Goal: Transaction & Acquisition: Purchase product/service

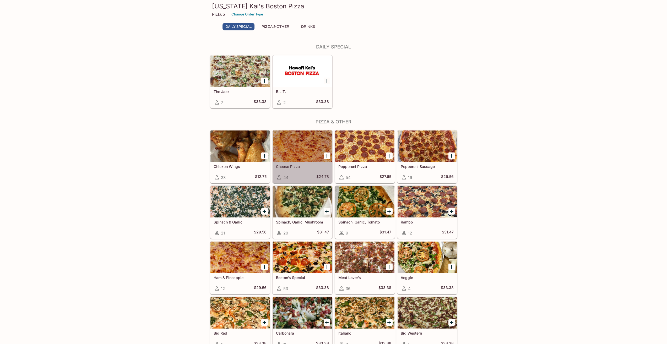
click at [285, 179] on span "44" at bounding box center [285, 177] width 5 height 5
click at [294, 148] on div at bounding box center [302, 145] width 59 height 31
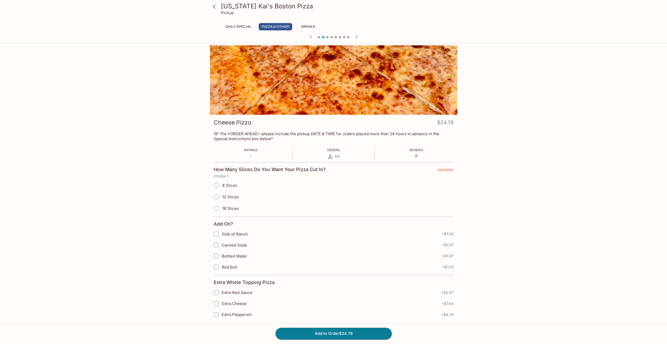
click at [219, 193] on input "12 Slices" at bounding box center [216, 196] width 11 height 11
radio input "true"
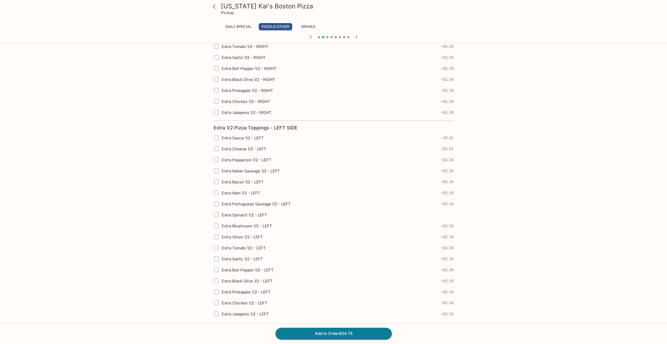
scroll to position [627, 0]
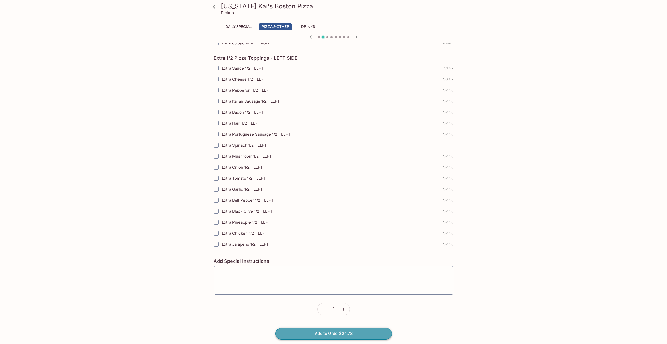
click at [297, 193] on button "Add to Order $24.78" at bounding box center [333, 334] width 116 height 12
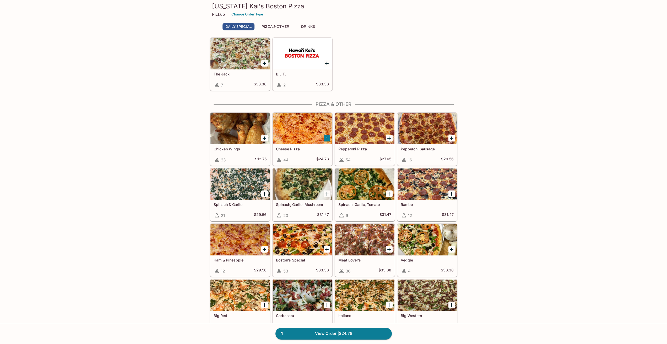
scroll to position [52, 0]
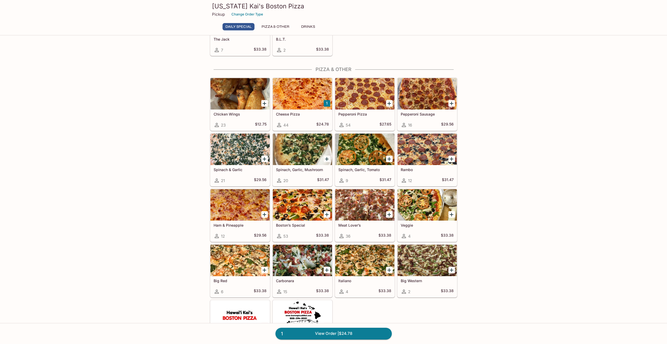
click at [361, 193] on div at bounding box center [364, 204] width 59 height 31
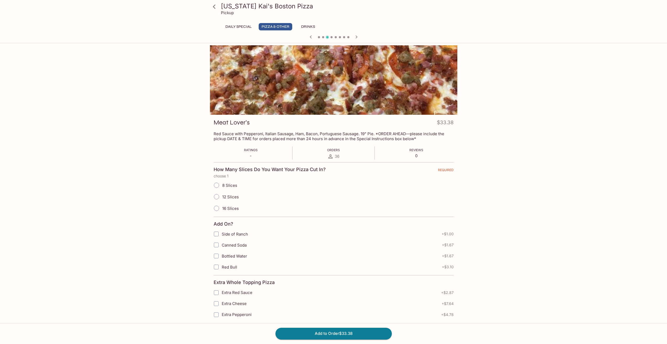
click at [224, 193] on span "12 Slices" at bounding box center [230, 196] width 17 height 5
click at [222, 193] on input "12 Slices" at bounding box center [216, 196] width 11 height 11
radio input "true"
click at [335, 193] on button "Add to Order $33.38" at bounding box center [333, 334] width 116 height 12
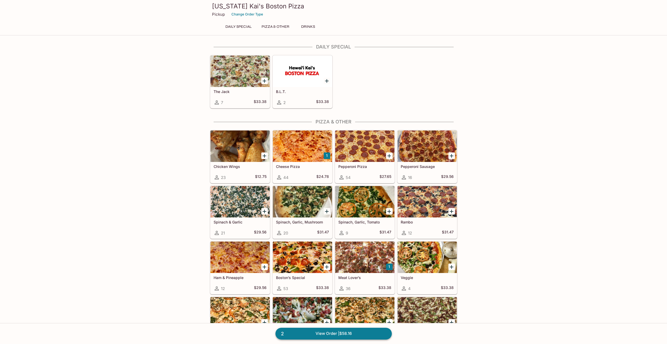
click at [353, 193] on link "2 View Order | $58.16" at bounding box center [333, 334] width 116 height 12
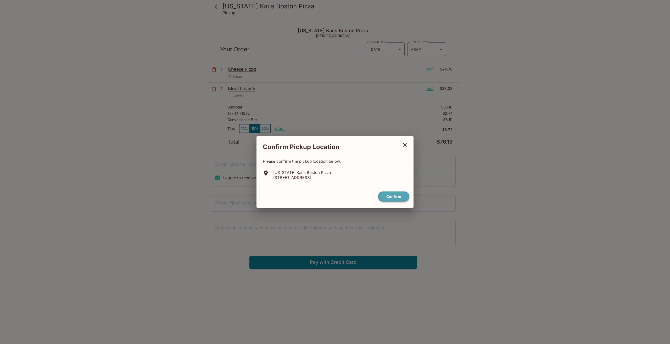
click at [384, 193] on button "Confirm" at bounding box center [393, 196] width 31 height 10
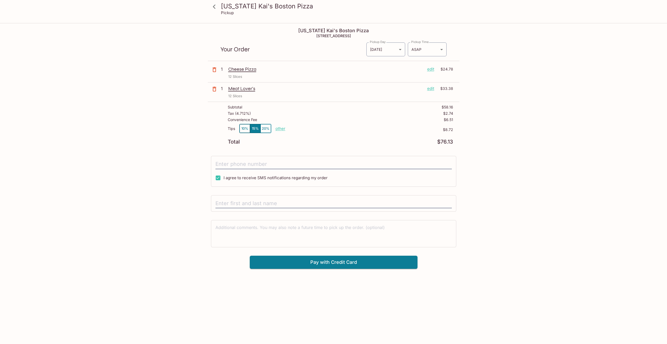
click at [279, 130] on p "other" at bounding box center [280, 128] width 10 height 5
drag, startPoint x: 304, startPoint y: 129, endPoint x: 357, endPoint y: 134, distance: 53.4
click at [357, 134] on div "Tips 10% 15% 20% Done 8.72 $8.72" at bounding box center [340, 131] width 225 height 15
type input "0.00"
click at [256, 162] on input "tel" at bounding box center [333, 164] width 236 height 10
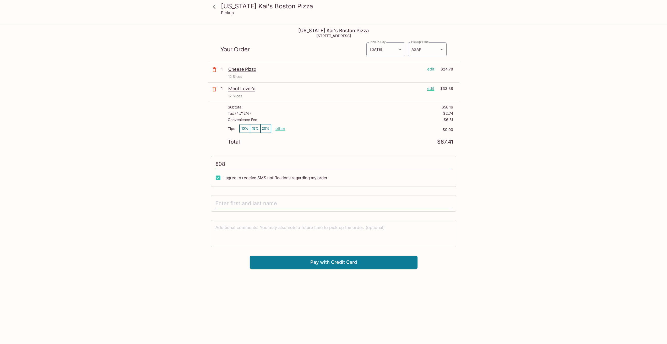
type input "[PHONE_NUMBER]"
click at [258, 193] on input "text" at bounding box center [333, 204] width 236 height 10
type input "[PERSON_NAME]"
click at [295, 193] on button "Pay with Credit Card" at bounding box center [334, 262] width 168 height 13
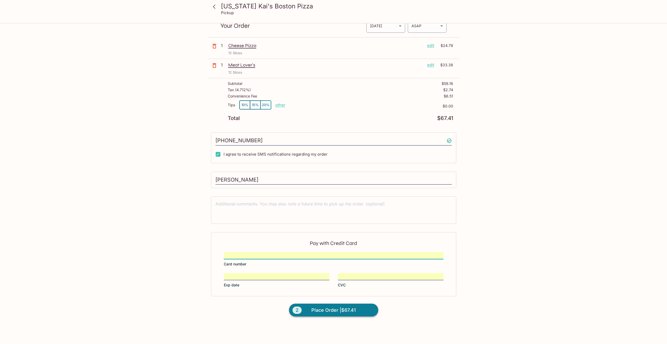
click at [347, 193] on span "Place Order | $67.41" at bounding box center [333, 310] width 44 height 8
